Goal: Complete application form

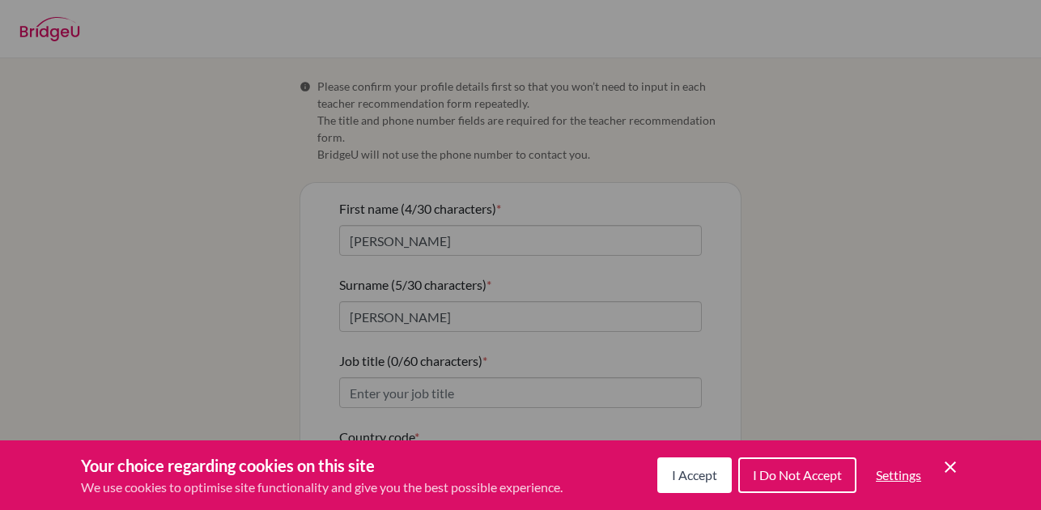
click at [898, 470] on span "Settings" at bounding box center [898, 474] width 45 height 15
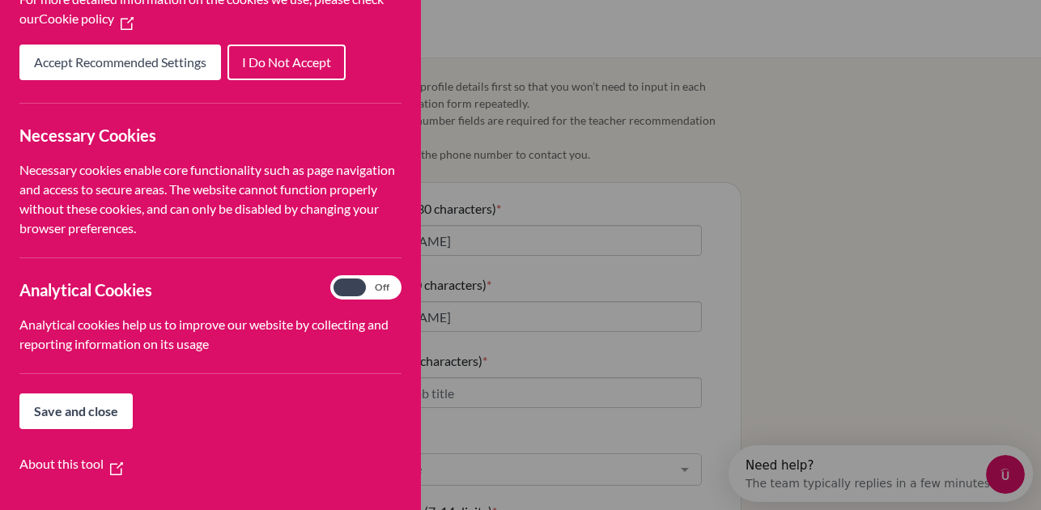
scroll to position [203, 0]
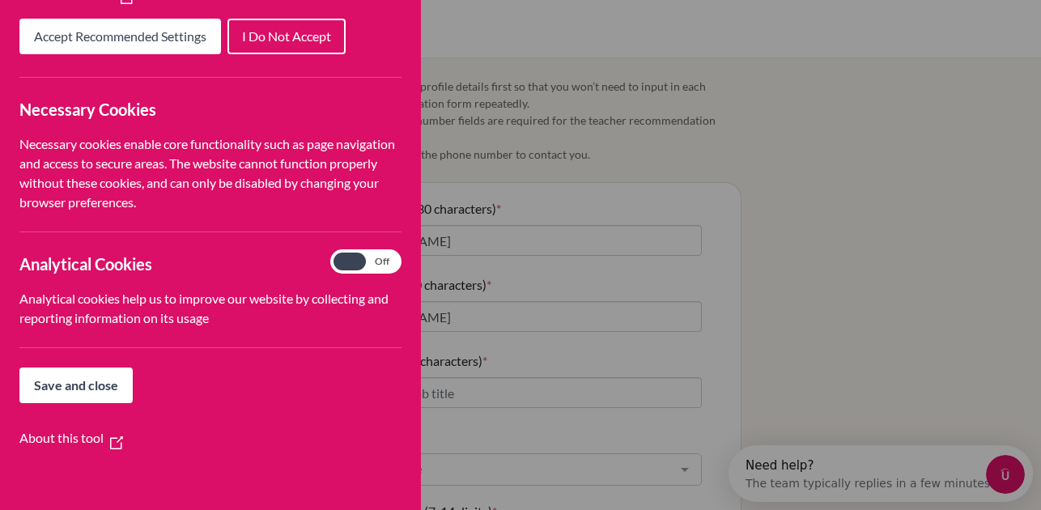
click at [79, 382] on span "Save and close" at bounding box center [76, 384] width 84 height 15
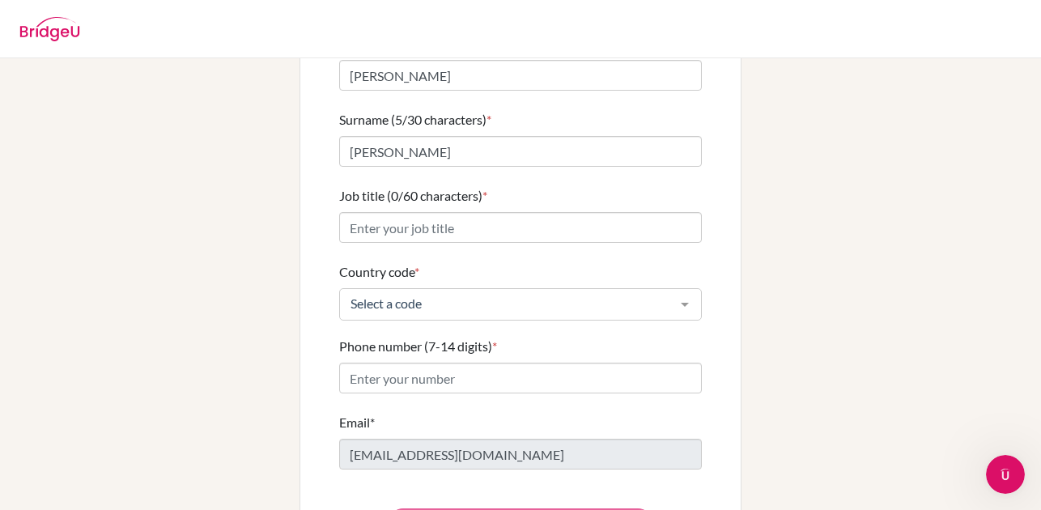
scroll to position [149, 0]
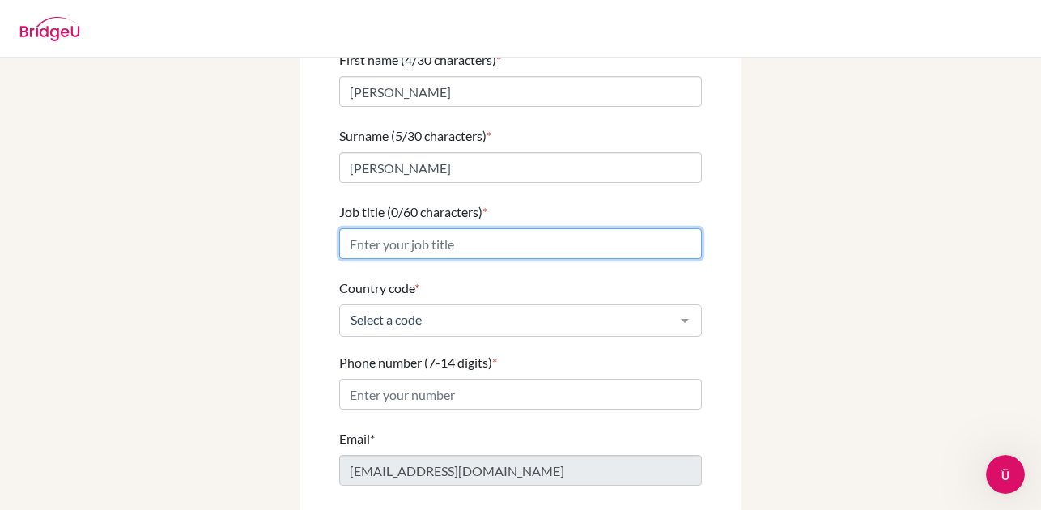
click at [409, 228] on input "Job title (0/60 characters) *" at bounding box center [520, 243] width 363 height 31
type input "Art Teacher"
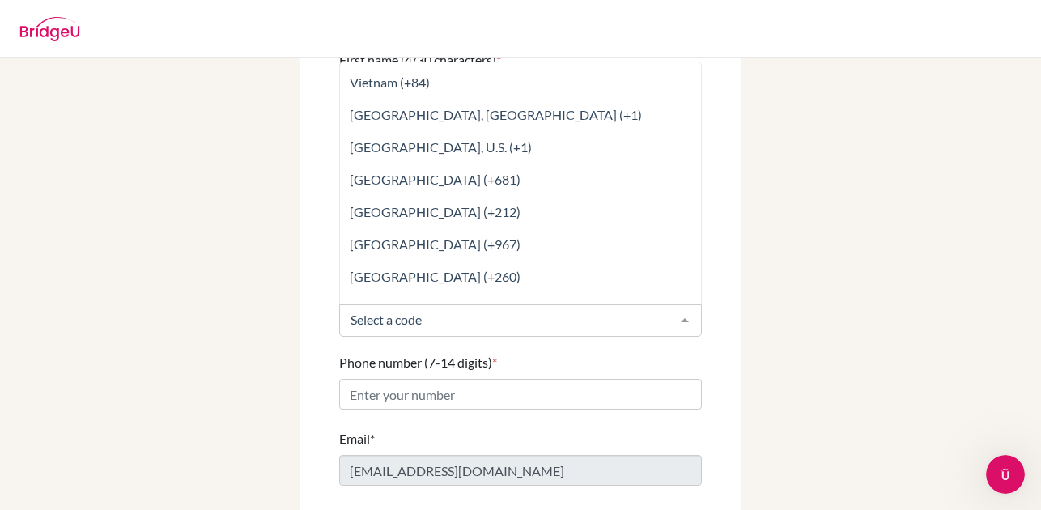
scroll to position [7721, 0]
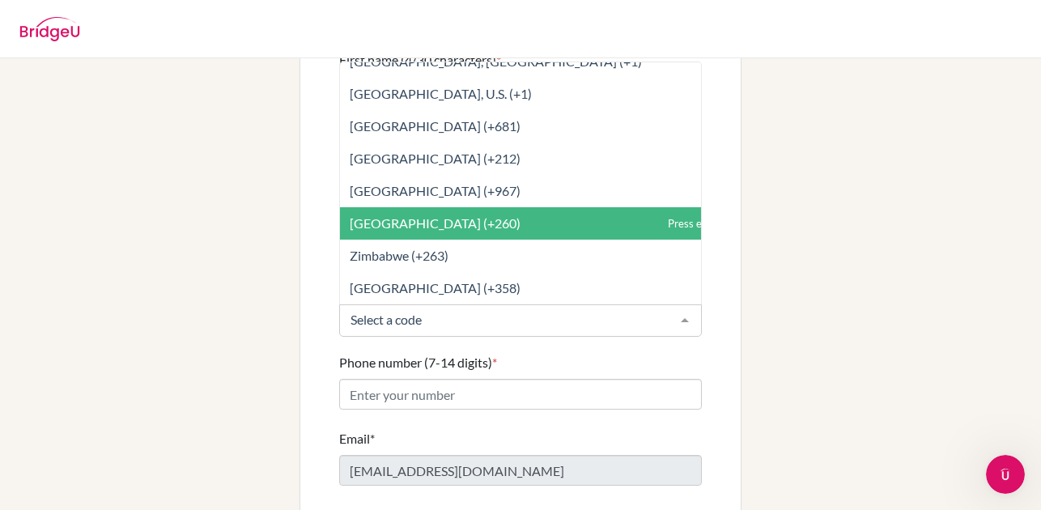
click at [378, 215] on span "[GEOGRAPHIC_DATA] (+260)" at bounding box center [435, 222] width 171 height 15
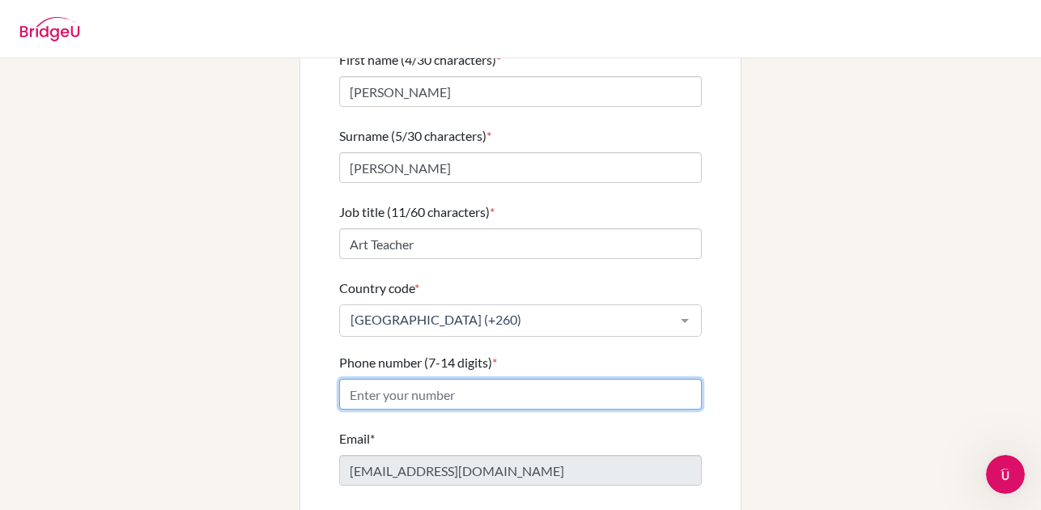
click at [393, 379] on input "Phone number (7-14 digits) *" at bounding box center [520, 394] width 363 height 31
paste input "967 967 325"
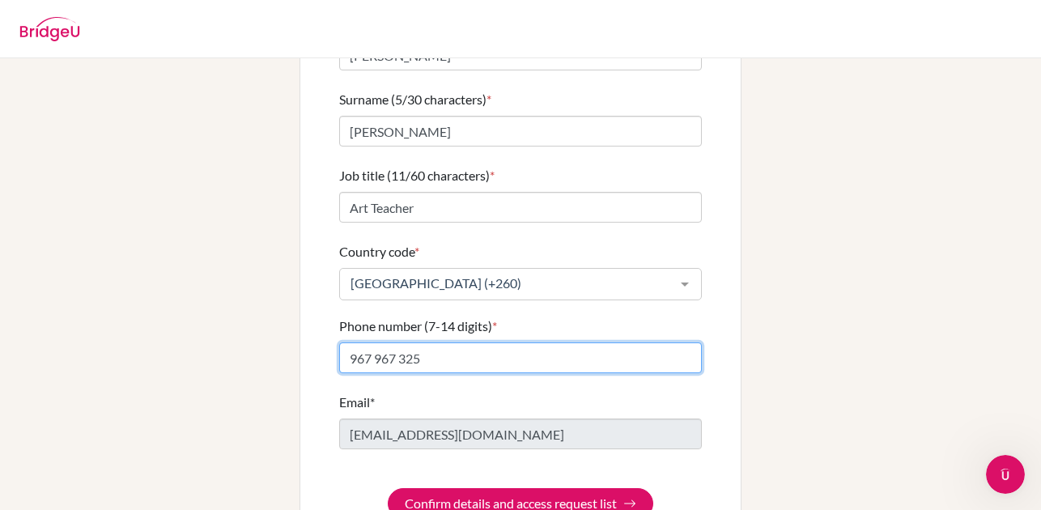
scroll to position [214, 0]
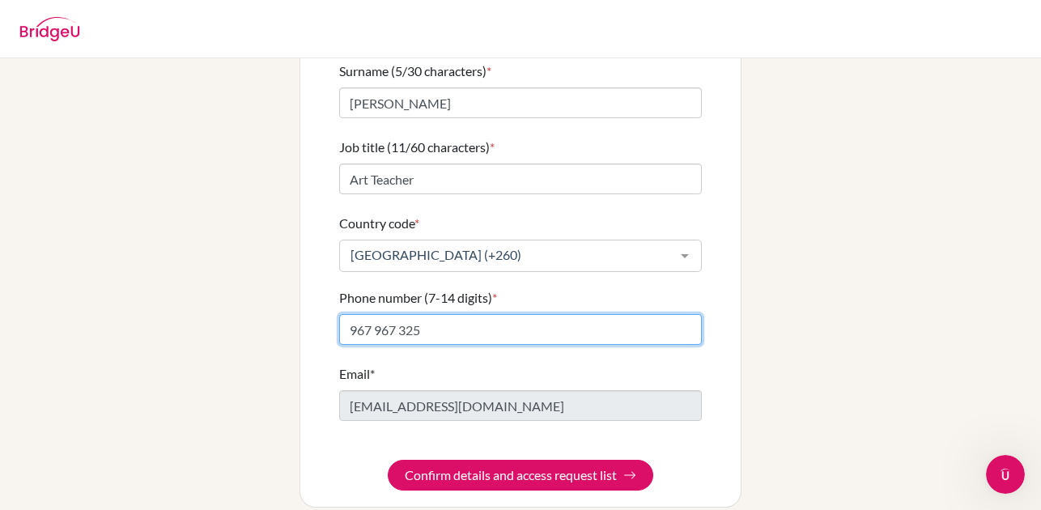
click at [376, 314] on input "967 967 325" at bounding box center [520, 329] width 363 height 31
click at [398, 316] on input "967967 325" at bounding box center [520, 329] width 363 height 31
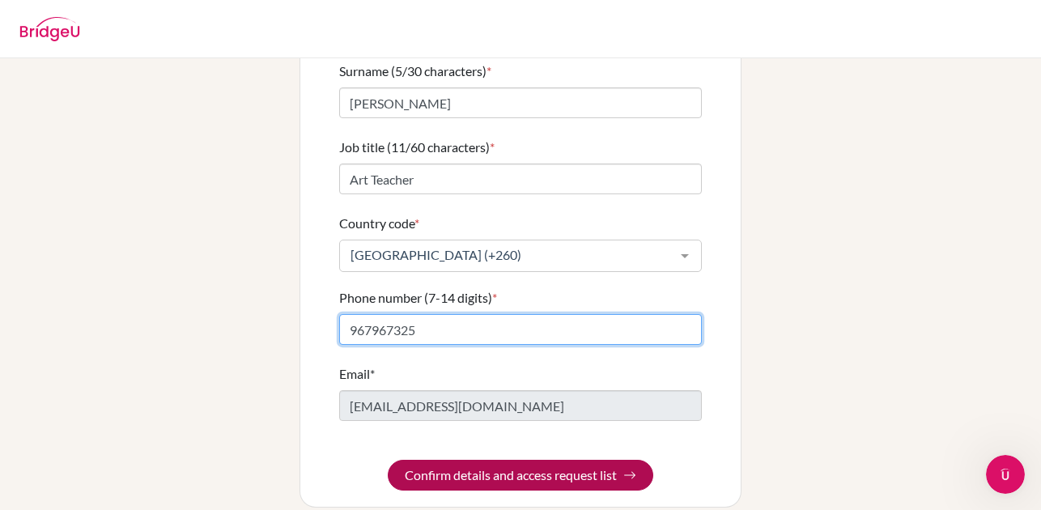
type input "967967325"
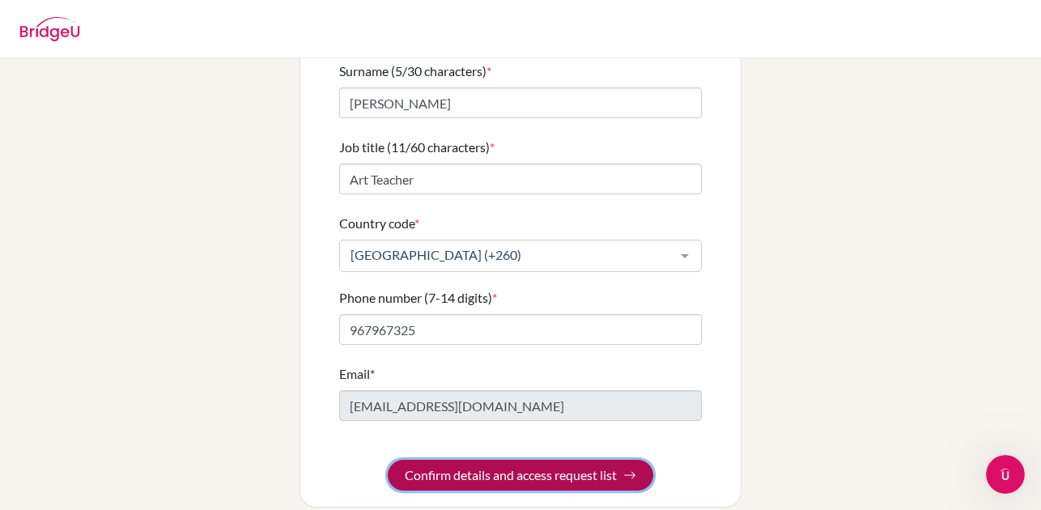
click at [497, 460] on button "Confirm details and access request list" at bounding box center [520, 475] width 265 height 31
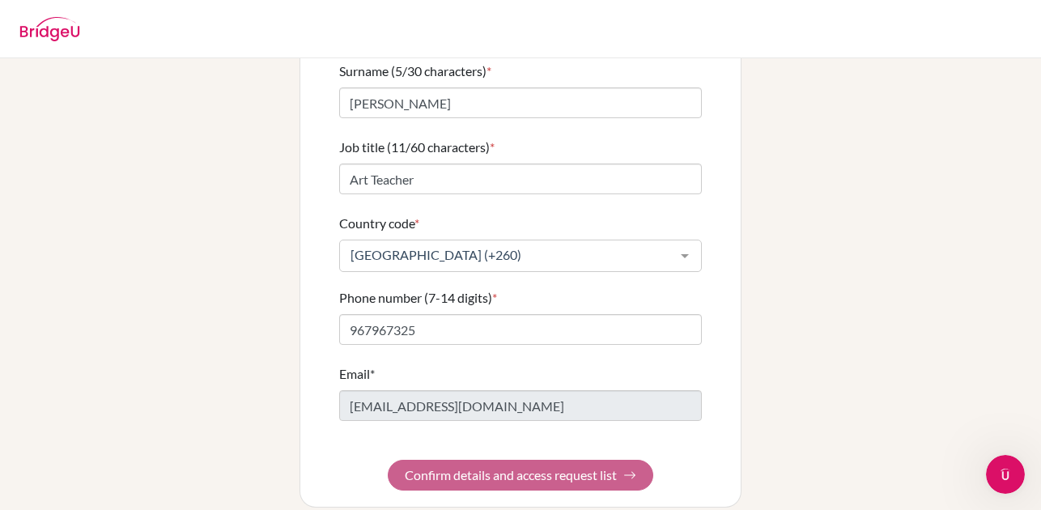
scroll to position [0, 0]
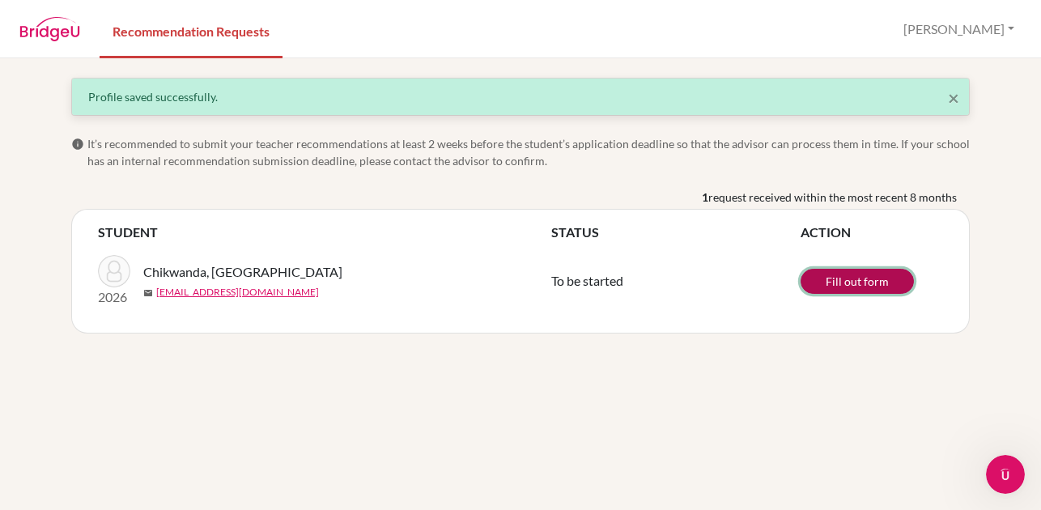
click at [826, 277] on link "Fill out form" at bounding box center [856, 281] width 113 height 25
